Goal: Task Accomplishment & Management: Manage account settings

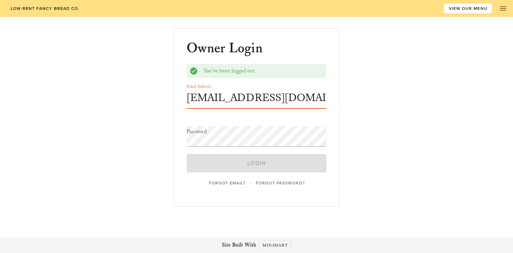
type input "[EMAIL_ADDRESS][DOMAIN_NAME]"
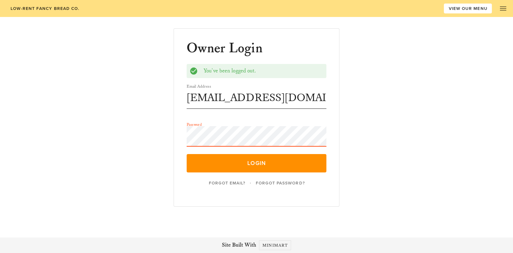
click at [187, 154] on button "Login" at bounding box center [257, 163] width 140 height 18
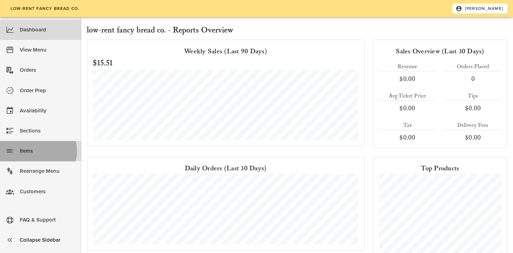
click at [31, 151] on div "Items" at bounding box center [48, 151] width 56 height 12
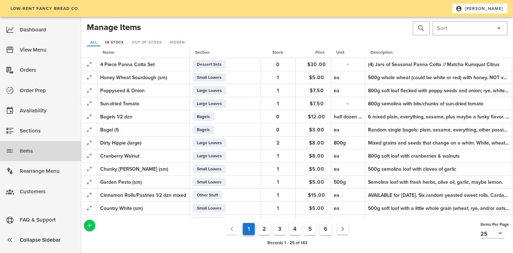
click at [115, 40] on span "In Stock" at bounding box center [114, 42] width 19 height 4
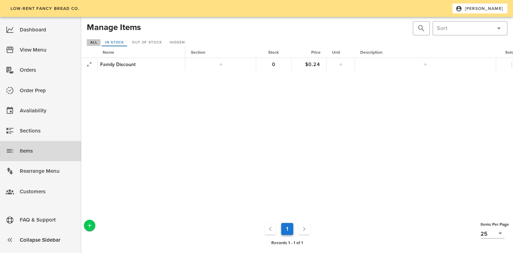
click at [95, 43] on span "All" at bounding box center [93, 42] width 7 height 4
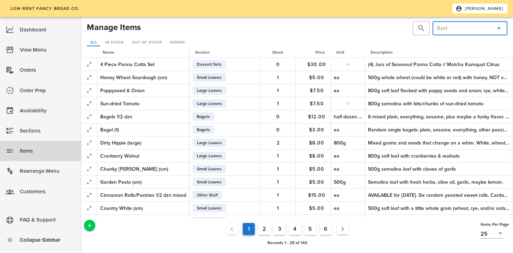
click at [473, 27] on input "text" at bounding box center [464, 28] width 55 height 11
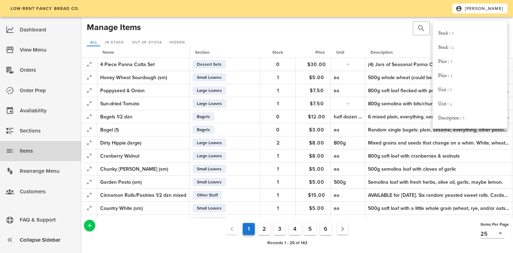
scroll to position [153, 0]
click at [451, 106] on div "Hidden : ↑" at bounding box center [471, 105] width 64 height 6
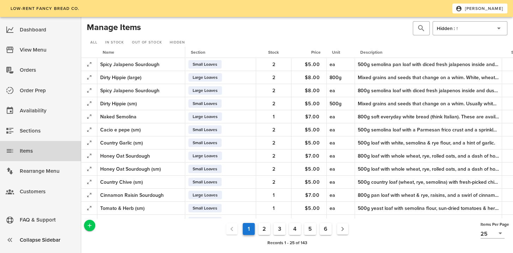
scroll to position [0, 132]
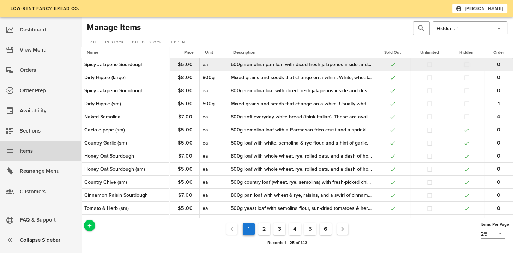
click at [464, 66] on button "button" at bounding box center [467, 64] width 6 height 6
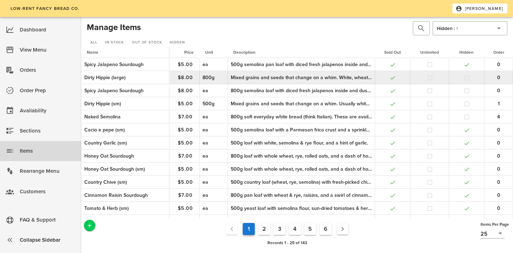
click at [464, 79] on button "button" at bounding box center [467, 77] width 6 height 6
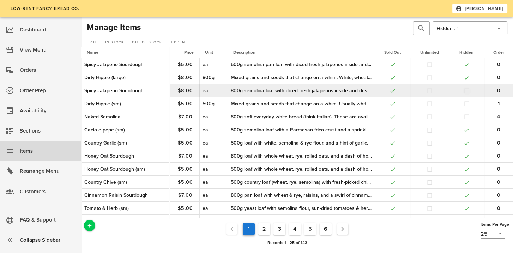
click at [464, 90] on button "button" at bounding box center [467, 91] width 6 height 6
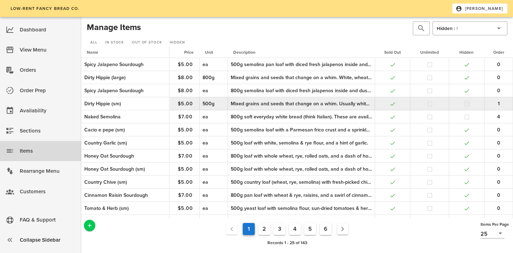
click at [464, 105] on button "button" at bounding box center [467, 104] width 6 height 6
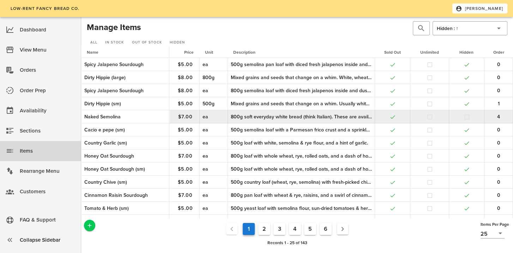
click at [464, 117] on button "button" at bounding box center [467, 117] width 6 height 6
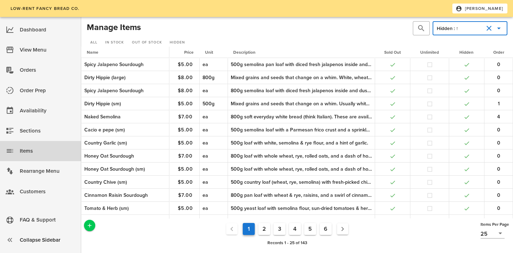
click at [465, 29] on input "text" at bounding box center [472, 28] width 24 height 11
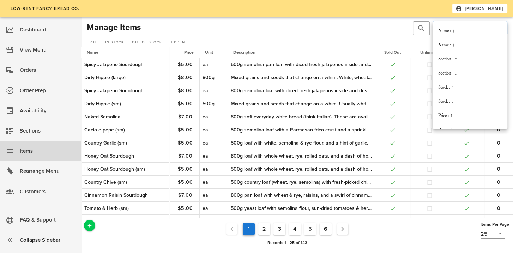
click at [375, 34] on div "​ ​ Hidden : ↑" at bounding box center [403, 28] width 212 height 17
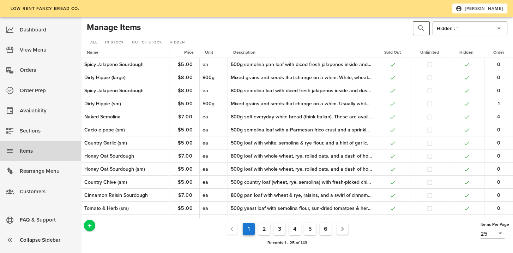
scroll to position [0, 0]
click at [425, 28] on div at bounding box center [422, 28] width 10 height 8
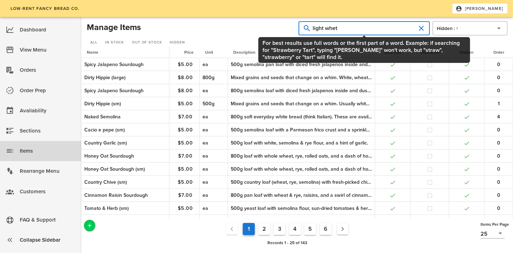
type input "light whet"
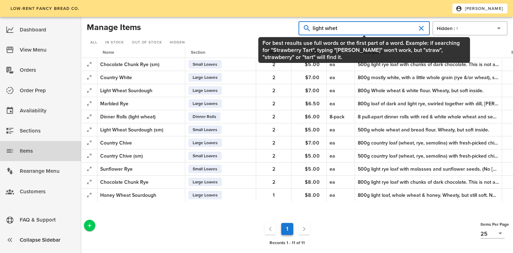
click at [354, 32] on input "light whet" at bounding box center [364, 28] width 103 height 11
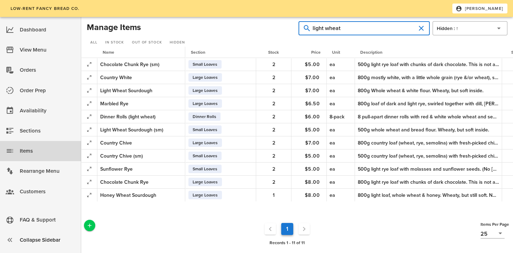
type input "light wheat"
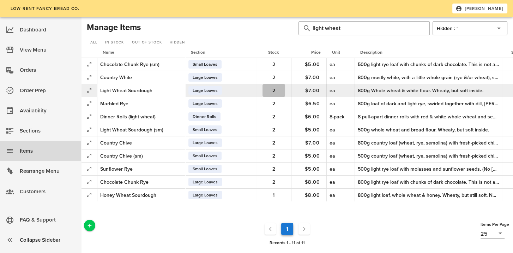
click at [267, 92] on span "2" at bounding box center [274, 91] width 23 height 6
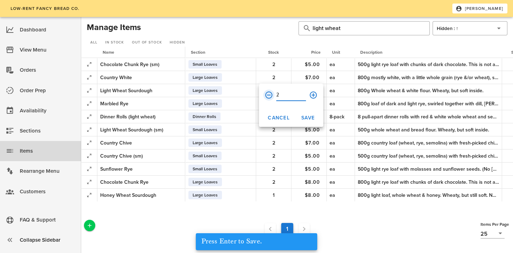
click at [269, 94] on button "prepend icon" at bounding box center [269, 95] width 8 height 8
type input "1"
click at [304, 118] on span "Save" at bounding box center [308, 118] width 14 height 6
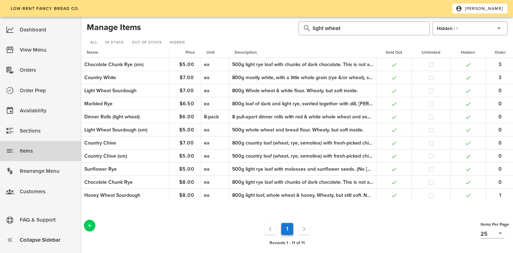
scroll to position [0, 127]
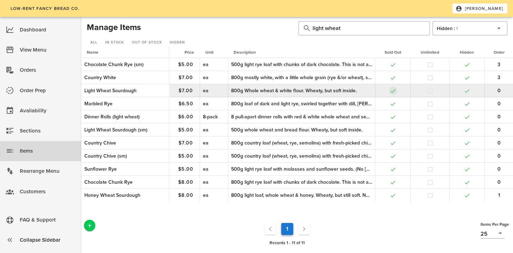
click at [393, 91] on button "button" at bounding box center [393, 91] width 6 height 6
click at [464, 91] on button "button" at bounding box center [467, 91] width 6 height 6
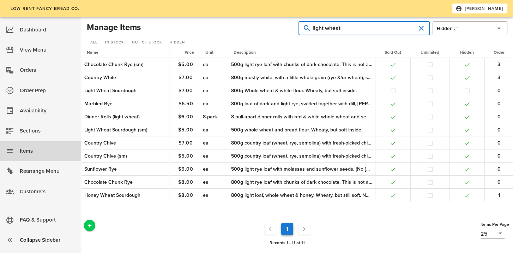
drag, startPoint x: 334, startPoint y: 29, endPoint x: 271, endPoint y: 30, distance: 63.2
click at [271, 30] on div "Manage Items ​ light wheat ​ Hidden : ↑ All In Stock Out of Stock Hidden" at bounding box center [297, 34] width 424 height 28
type input "cranberry"
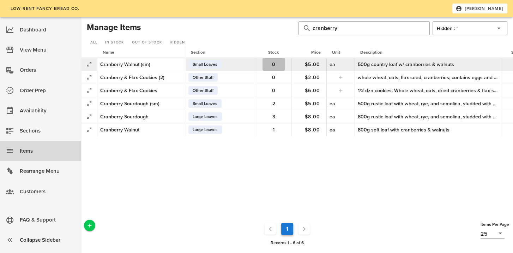
click at [278, 64] on span "0" at bounding box center [274, 64] width 23 height 6
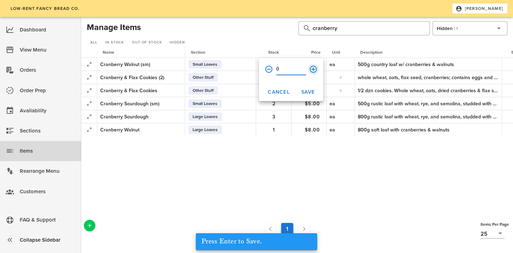
click at [313, 69] on button "append icon" at bounding box center [313, 69] width 8 height 8
click at [313, 68] on button "append icon" at bounding box center [313, 69] width 8 height 8
type input "3"
click at [307, 89] on span "Save" at bounding box center [308, 92] width 14 height 6
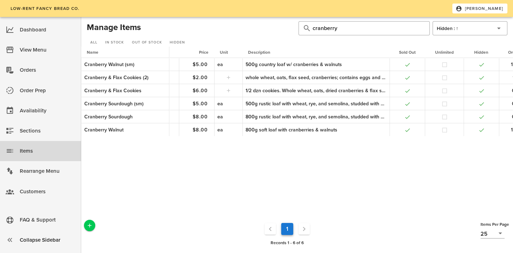
scroll to position [0, 127]
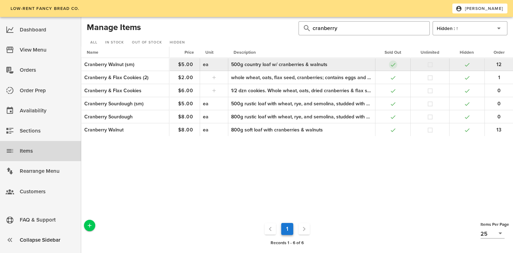
click at [394, 63] on button "button" at bounding box center [393, 64] width 6 height 6
click at [467, 65] on button "button" at bounding box center [467, 64] width 6 height 6
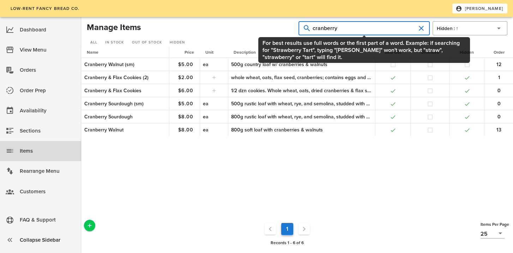
drag, startPoint x: 333, startPoint y: 29, endPoint x: 296, endPoint y: 31, distance: 37.1
click at [296, 31] on div "Manage Items ​ cranberry ​ Hidden : ↑ All In Stock Out of Stock Hidden" at bounding box center [297, 34] width 424 height 28
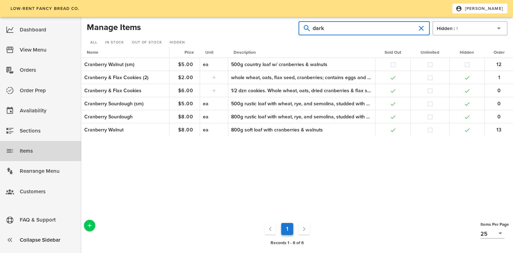
type input "dark"
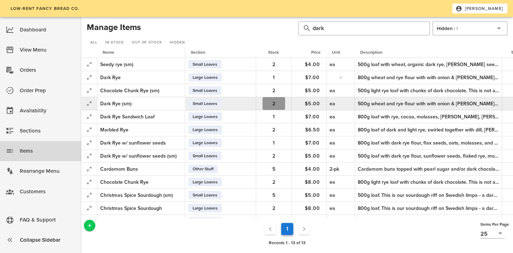
click at [282, 104] on span "2" at bounding box center [274, 104] width 23 height 6
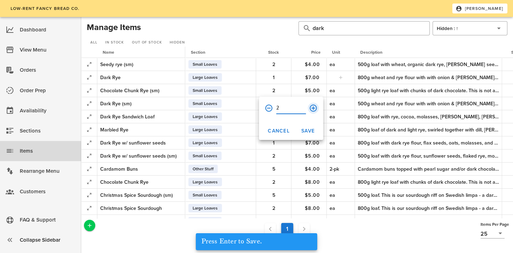
click at [311, 109] on button "append icon" at bounding box center [313, 108] width 8 height 8
type input "3"
click at [312, 130] on span "Save" at bounding box center [308, 131] width 14 height 6
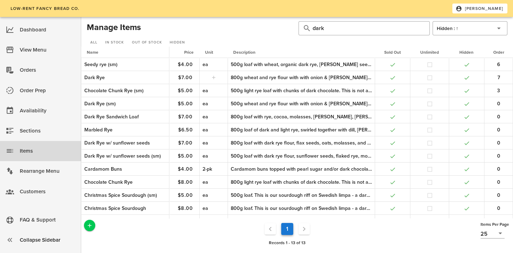
scroll to position [0, 132]
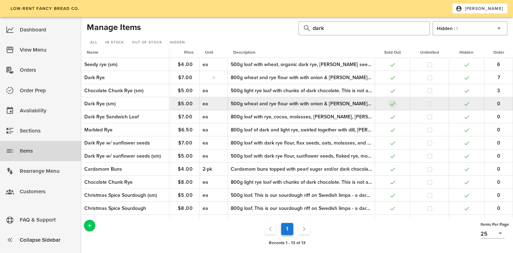
click at [390, 105] on button "button" at bounding box center [393, 104] width 6 height 6
click at [464, 104] on button "button" at bounding box center [467, 104] width 6 height 6
click at [342, 105] on div "500g wheat and rye flour with with onion & [PERSON_NAME]. Cocoa and molasses to…" at bounding box center [301, 103] width 141 height 7
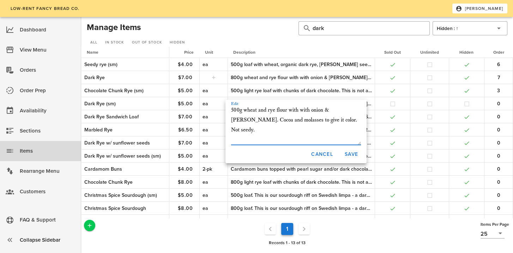
drag, startPoint x: 322, startPoint y: 119, endPoint x: 295, endPoint y: 120, distance: 26.8
click at [295, 120] on textarea "500g wheat and rye flour with with onion & [PERSON_NAME]. Cocoa and molasses to…" at bounding box center [296, 125] width 130 height 40
type textarea "500g wheat and rye flour with flax & sunflower seeds. A mash-up of American and…"
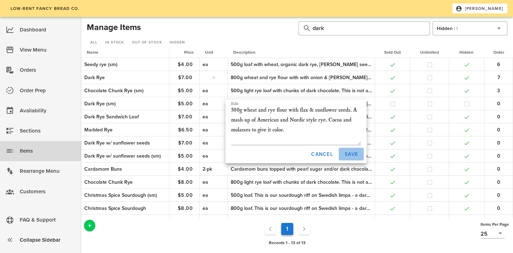
click at [353, 153] on span "Save" at bounding box center [352, 154] width 14 height 6
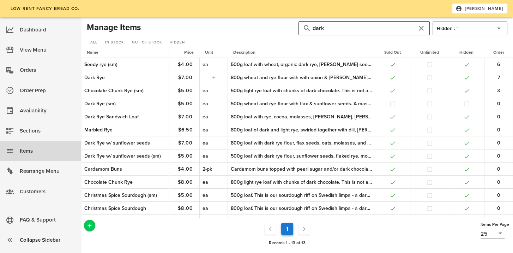
click at [324, 23] on input "dark" at bounding box center [364, 28] width 103 height 11
click at [321, 26] on input "dark" at bounding box center [364, 28] width 103 height 11
type input "rustic"
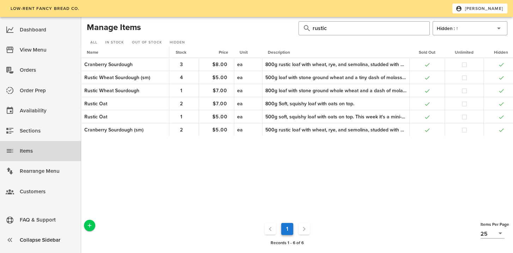
scroll to position [0, 127]
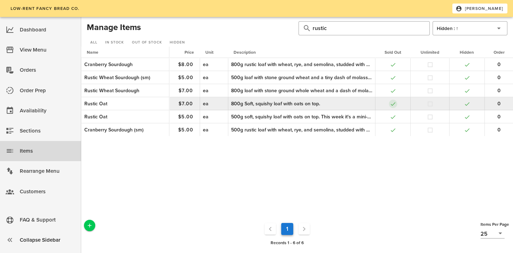
click at [393, 102] on button "button" at bounding box center [393, 104] width 6 height 6
click at [468, 102] on button "button" at bounding box center [467, 104] width 6 height 6
click at [331, 103] on div "800g Soft, squishy loaf with oats on top." at bounding box center [301, 103] width 141 height 7
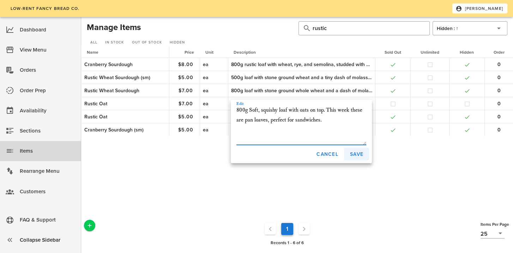
type textarea "800g Soft, squishy loaf with oats on top. This week these are pan loaves, perfe…"
click at [353, 153] on span "Save" at bounding box center [357, 154] width 14 height 6
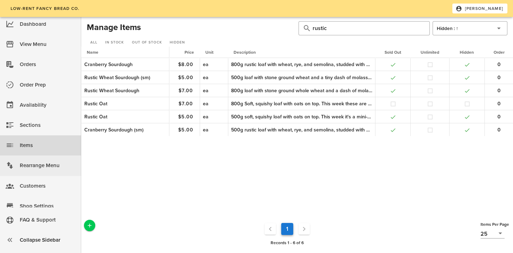
scroll to position [0, 0]
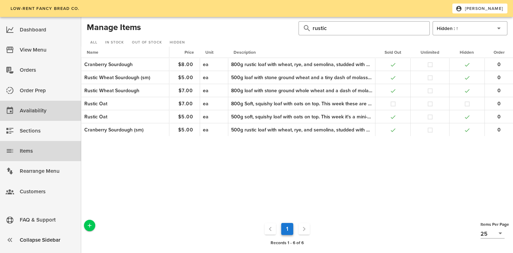
click at [32, 108] on div "Availability" at bounding box center [48, 111] width 56 height 12
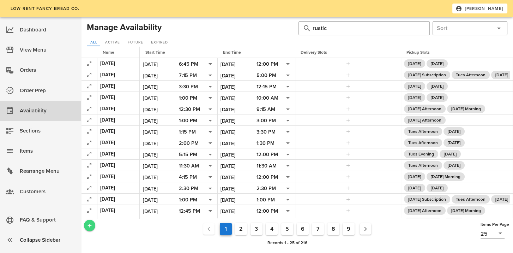
click at [89, 225] on icon "Add a New Record" at bounding box center [90, 225] width 6 height 6
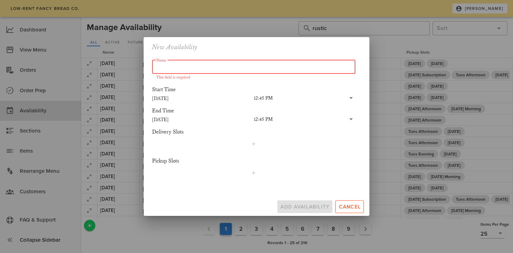
click at [195, 67] on input "Name" at bounding box center [253, 66] width 195 height 11
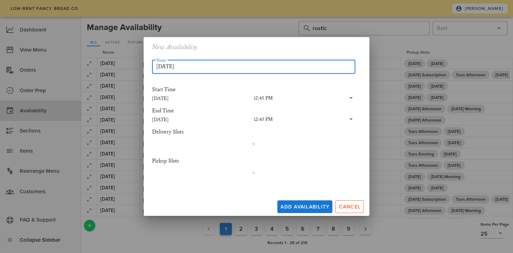
type input "[DATE]"
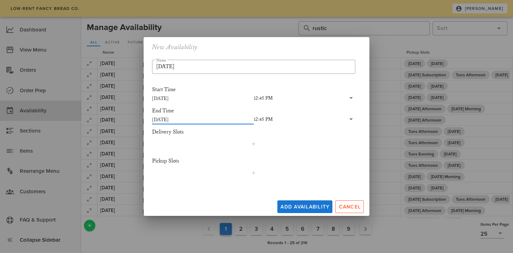
click at [235, 117] on input "[DATE]" at bounding box center [203, 119] width 102 height 9
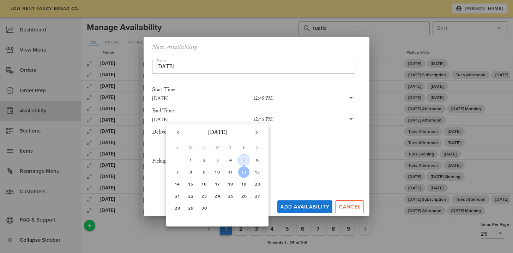
click at [246, 159] on div "5" at bounding box center [244, 159] width 11 height 5
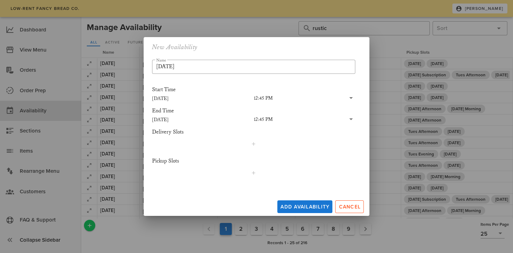
click at [258, 120] on div "12:45 PM" at bounding box center [263, 119] width 19 height 6
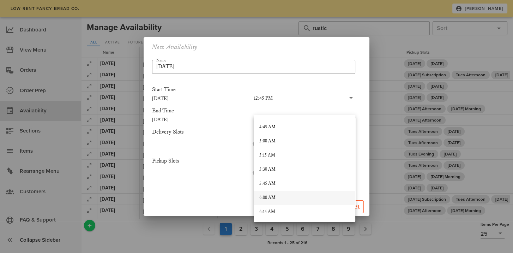
scroll to position [322, 0]
click at [163, 117] on input "[DATE]" at bounding box center [203, 119] width 102 height 9
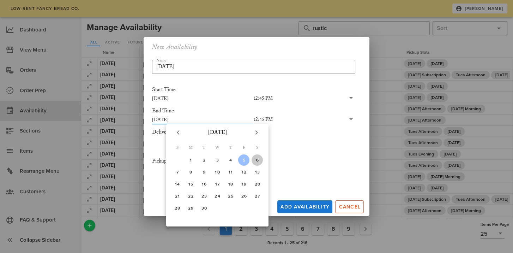
click at [259, 159] on div "6" at bounding box center [257, 159] width 11 height 5
type input "[DATE]"
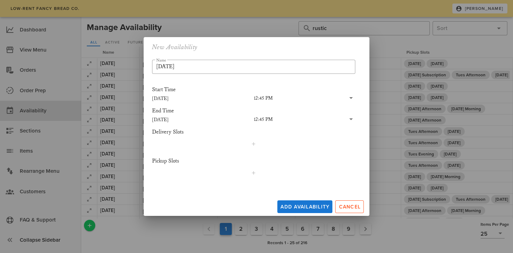
click at [266, 117] on div "12:45 PM" at bounding box center [263, 119] width 19 height 6
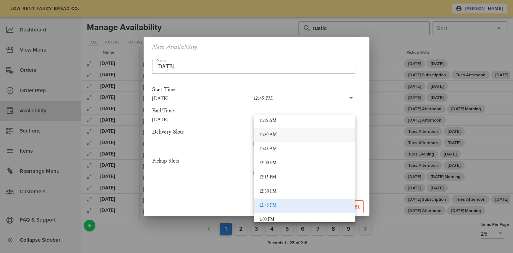
scroll to position [640, 0]
click at [267, 162] on div "12:00 PM" at bounding box center [305, 163] width 90 height 6
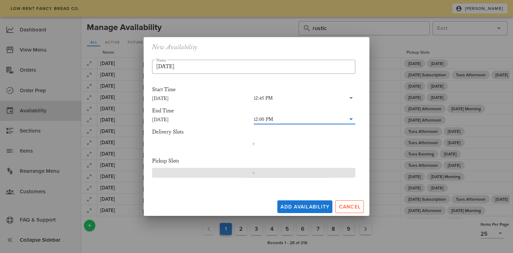
click at [253, 170] on icon "button" at bounding box center [254, 173] width 6 height 6
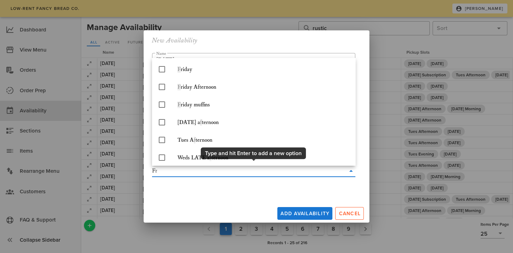
type input "Fri"
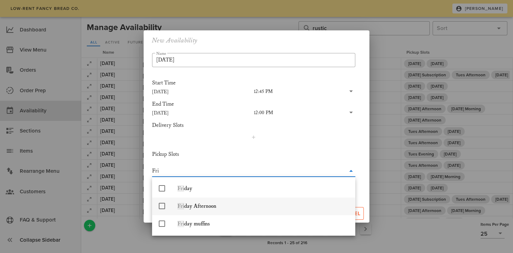
click at [161, 207] on icon at bounding box center [162, 206] width 8 height 8
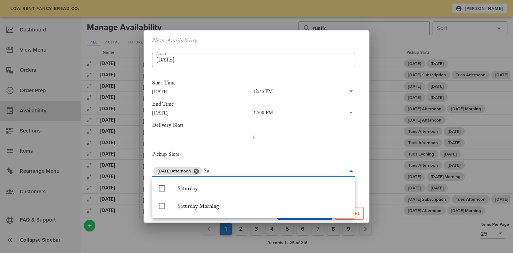
type input "Sat"
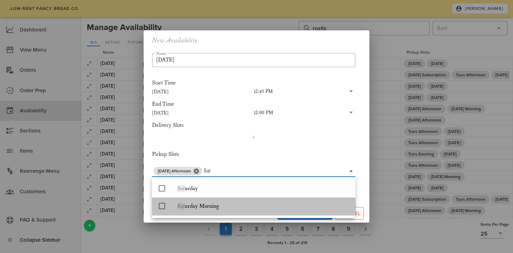
click at [159, 206] on icon at bounding box center [162, 206] width 8 height 8
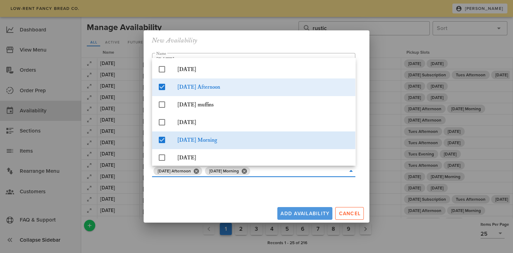
click at [300, 214] on div "Add Availability Cancel" at bounding box center [257, 211] width 226 height 21
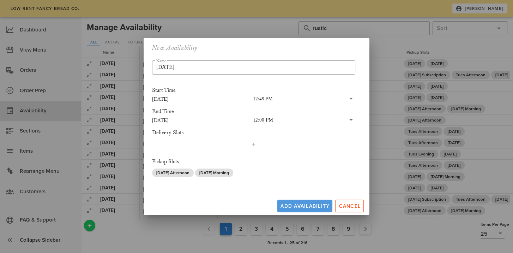
click at [303, 204] on span "Add Availability" at bounding box center [304, 206] width 49 height 6
